Goal: Task Accomplishment & Management: Manage account settings

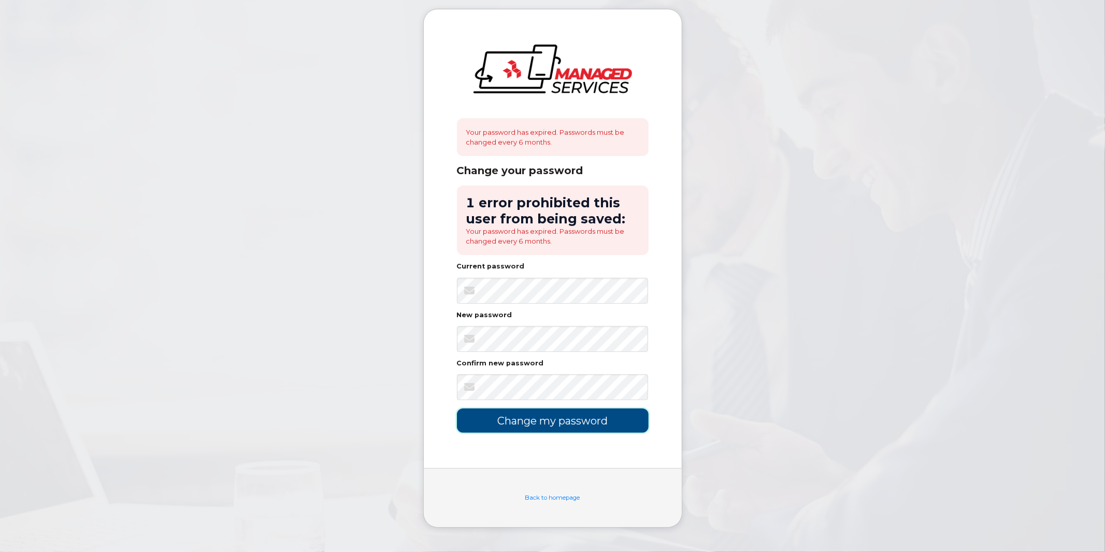
click at [572, 418] on input "Change my password" at bounding box center [553, 420] width 192 height 24
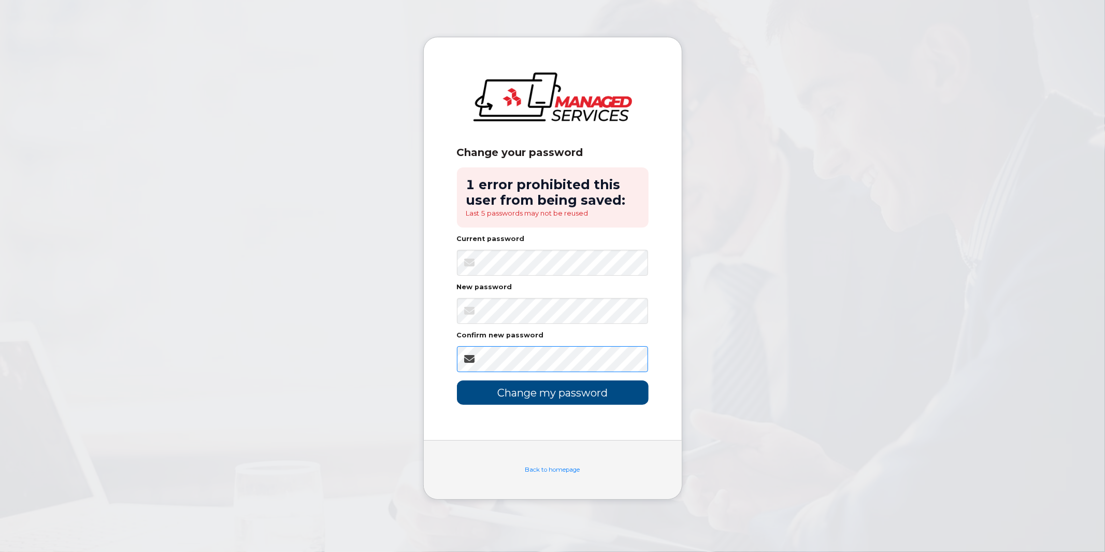
click at [457, 380] on input "Change my password" at bounding box center [553, 392] width 192 height 24
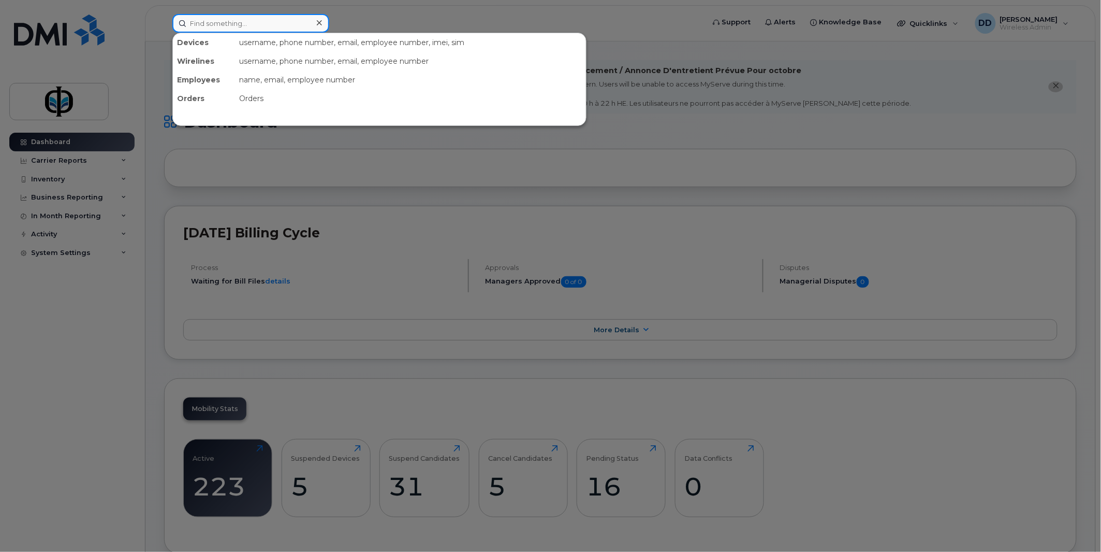
click at [234, 22] on input at bounding box center [250, 23] width 157 height 19
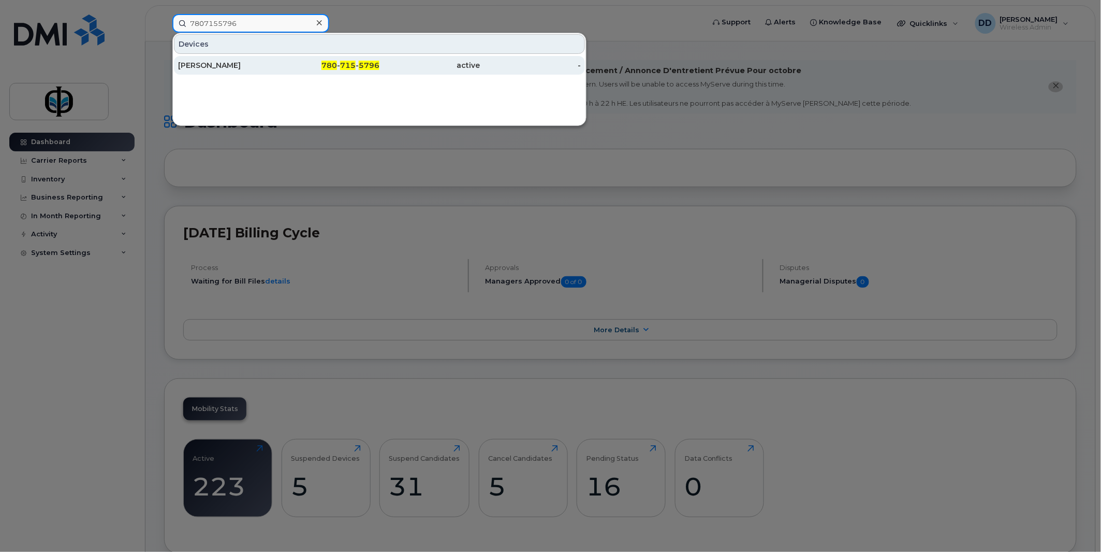
type input "7807155796"
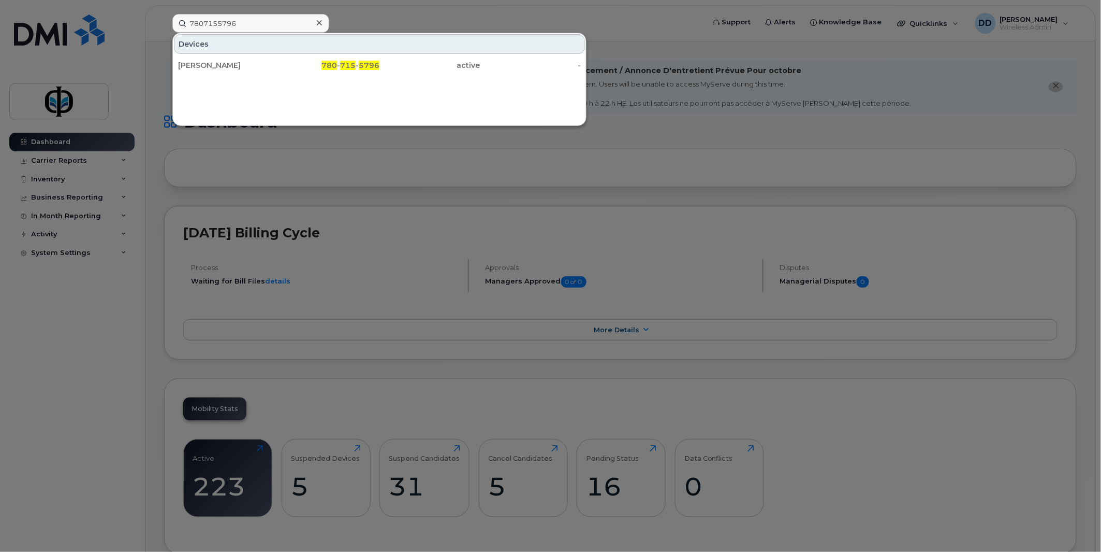
drag, startPoint x: 216, startPoint y: 65, endPoint x: 39, endPoint y: 94, distance: 179.0
click at [216, 65] on div "John Niedermier" at bounding box center [228, 65] width 101 height 10
